Goal: Transaction & Acquisition: Purchase product/service

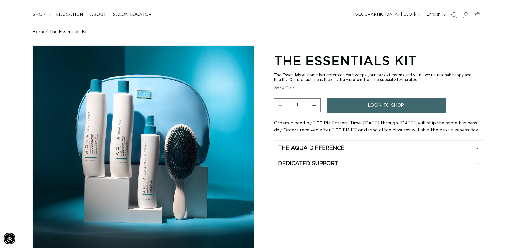
scroll to position [0, 952]
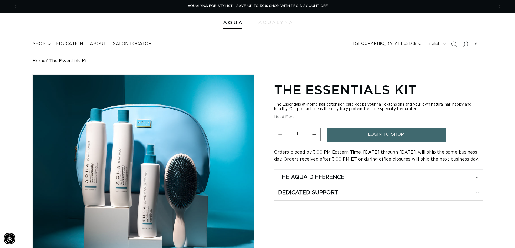
click at [40, 42] on span "shop" at bounding box center [38, 44] width 13 height 6
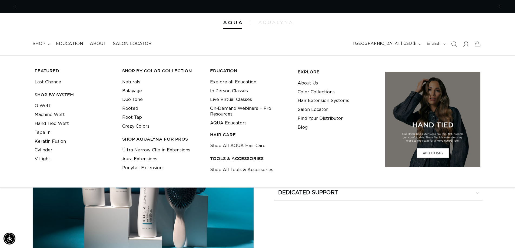
scroll to position [0, 0]
click at [330, 225] on div "The Essentials Kit The Essentials at-home hair extension care keeps your hair e…" at bounding box center [378, 203] width 208 height 247
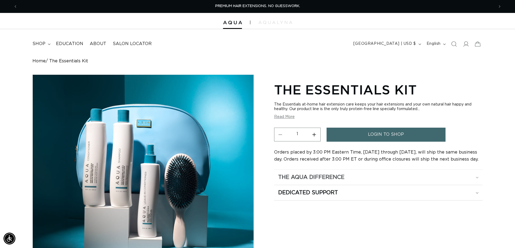
click at [334, 178] on h2 "The Aqua Difference" at bounding box center [311, 177] width 66 height 7
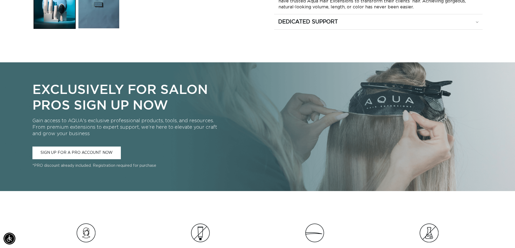
scroll to position [0, 952]
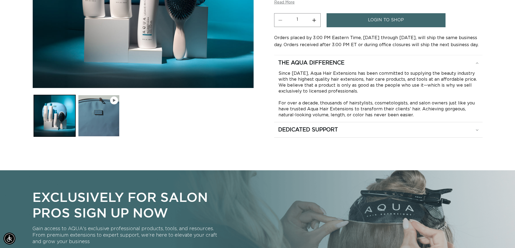
click at [111, 119] on button "Play video 1 in gallery view" at bounding box center [99, 116] width 42 height 42
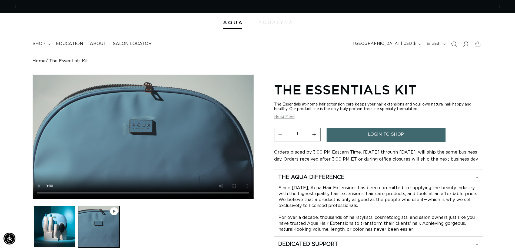
scroll to position [0, 0]
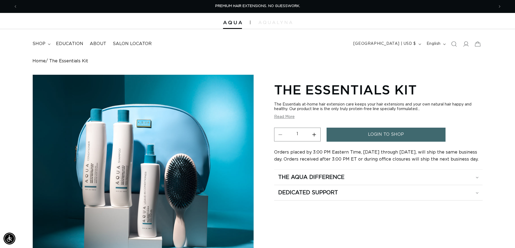
click at [289, 117] on button "Read More" at bounding box center [284, 117] width 21 height 5
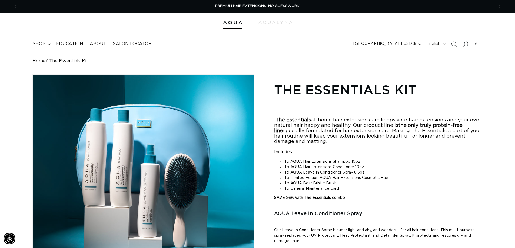
click at [139, 41] on span "Salon Locator" at bounding box center [132, 44] width 39 height 6
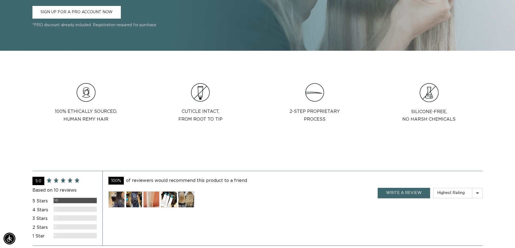
scroll to position [0, 952]
click at [126, 205] on img at bounding box center [134, 200] width 16 height 16
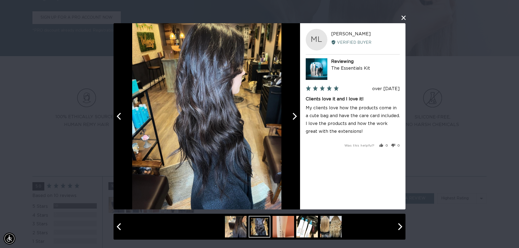
scroll to position [0, 480]
click at [404, 15] on button "close this modal window" at bounding box center [403, 18] width 6 height 6
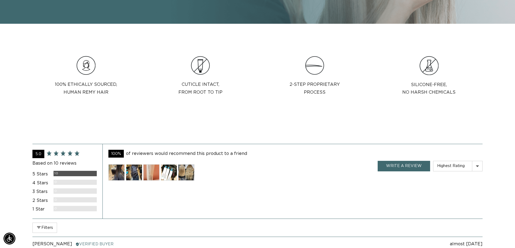
scroll to position [0, 476]
click at [173, 174] on img at bounding box center [169, 173] width 16 height 16
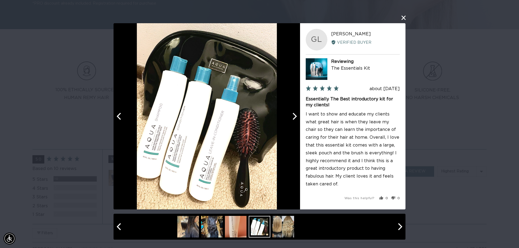
scroll to position [0, 0]
click at [295, 122] on button "Next" at bounding box center [294, 116] width 12 height 12
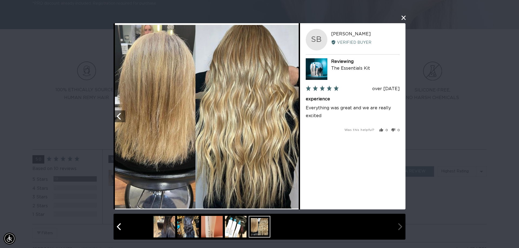
click at [295, 122] on img at bounding box center [207, 116] width 184 height 186
click at [327, 66] on link at bounding box center [318, 70] width 25 height 24
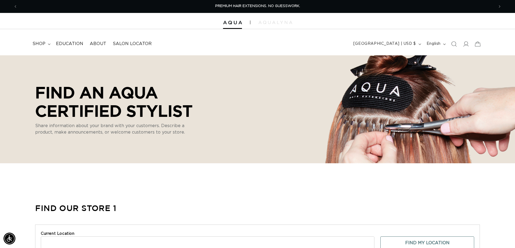
select select "m"
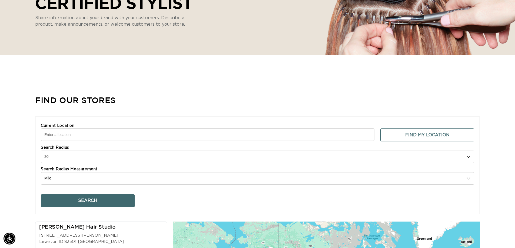
scroll to position [0, 476]
click at [88, 134] on input "Current Location" at bounding box center [207, 135] width 333 height 12
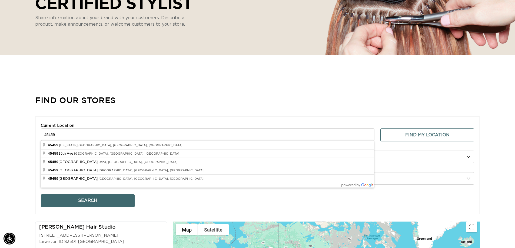
type input "45459"
click at [41, 194] on button "Search" at bounding box center [88, 200] width 94 height 13
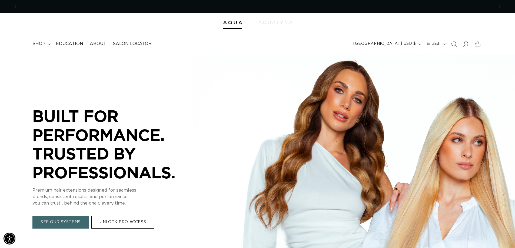
scroll to position [0, 476]
click at [48, 43] on icon at bounding box center [49, 44] width 3 height 2
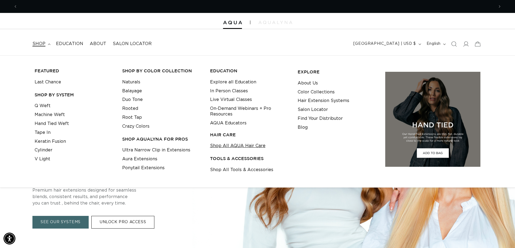
scroll to position [0, 952]
click at [219, 147] on link "Shop All AQUA Hair Care" at bounding box center [237, 146] width 55 height 9
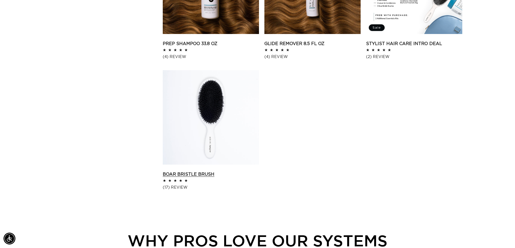
scroll to position [540, 0]
click at [224, 171] on link "Boar Bristle Brush" at bounding box center [211, 174] width 96 height 6
